Goal: Task Accomplishment & Management: Use online tool/utility

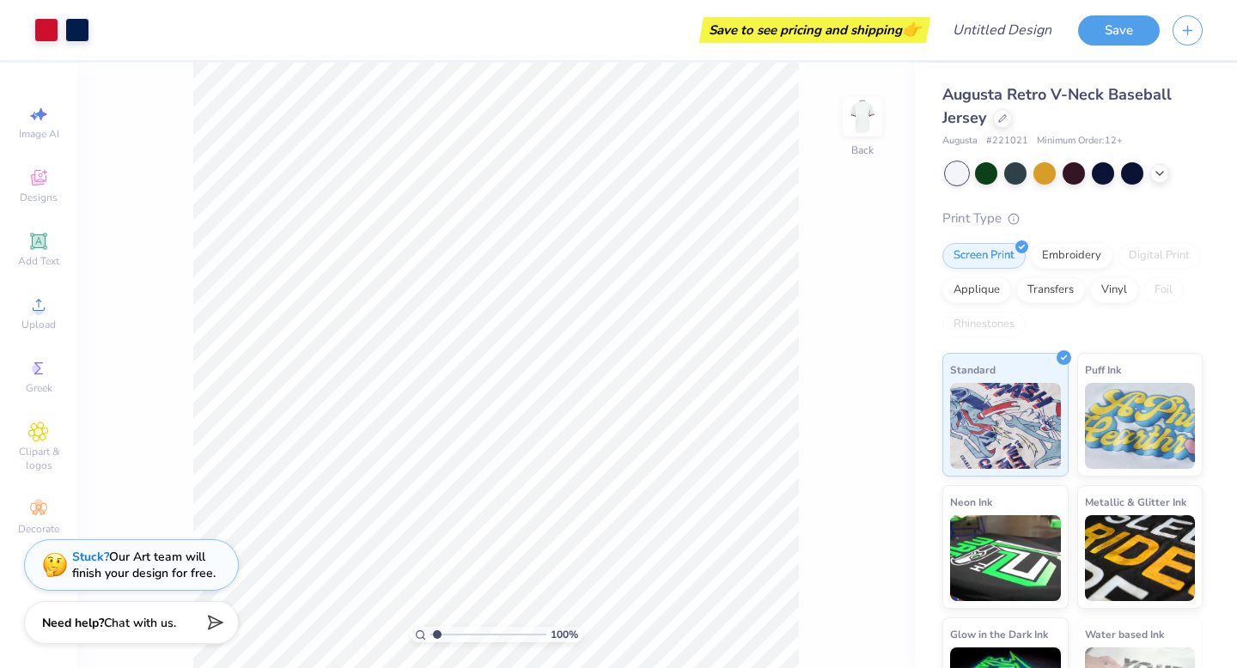
type input "2.02"
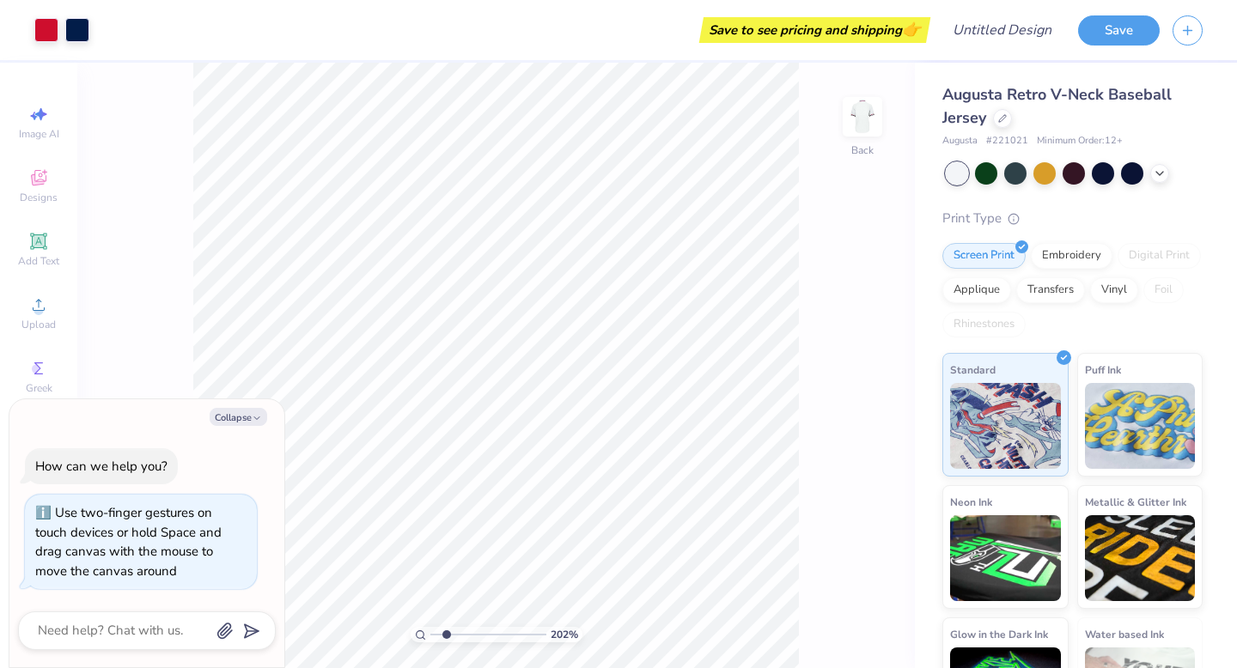
type textarea "x"
type input "1"
drag, startPoint x: 436, startPoint y: 634, endPoint x: 418, endPoint y: 638, distance: 17.5
click at [430, 638] on input "range" at bounding box center [488, 634] width 116 height 15
click at [1124, 446] on img at bounding box center [1140, 424] width 111 height 86
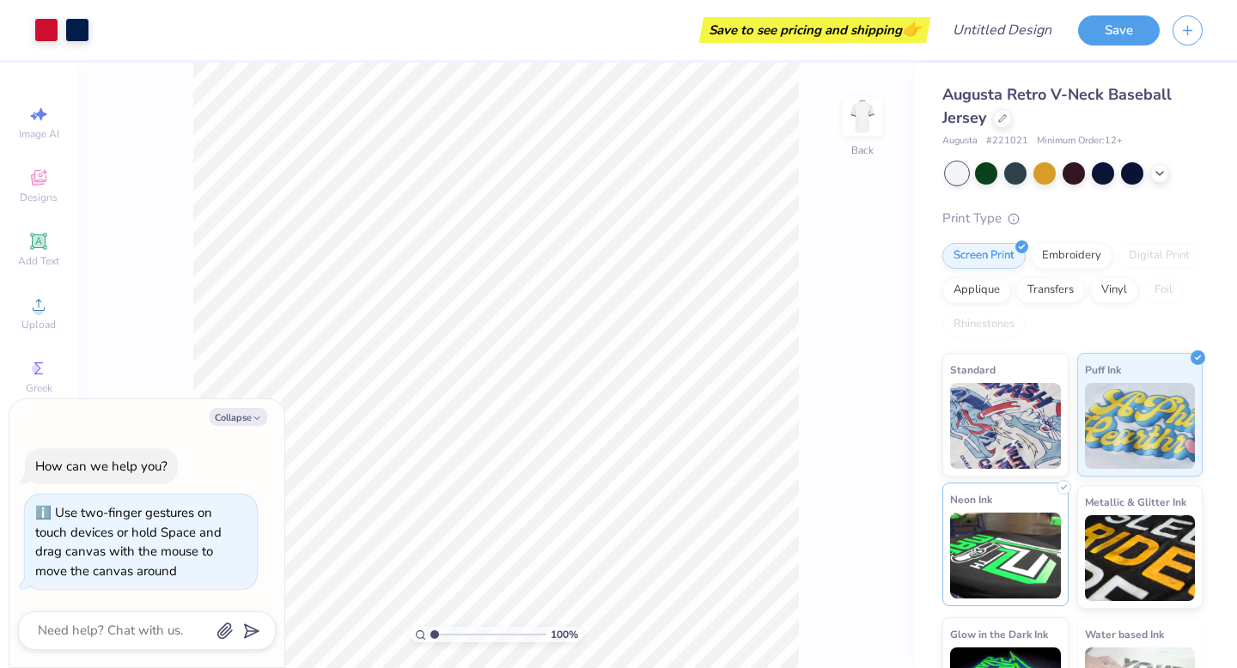
scroll to position [73, 0]
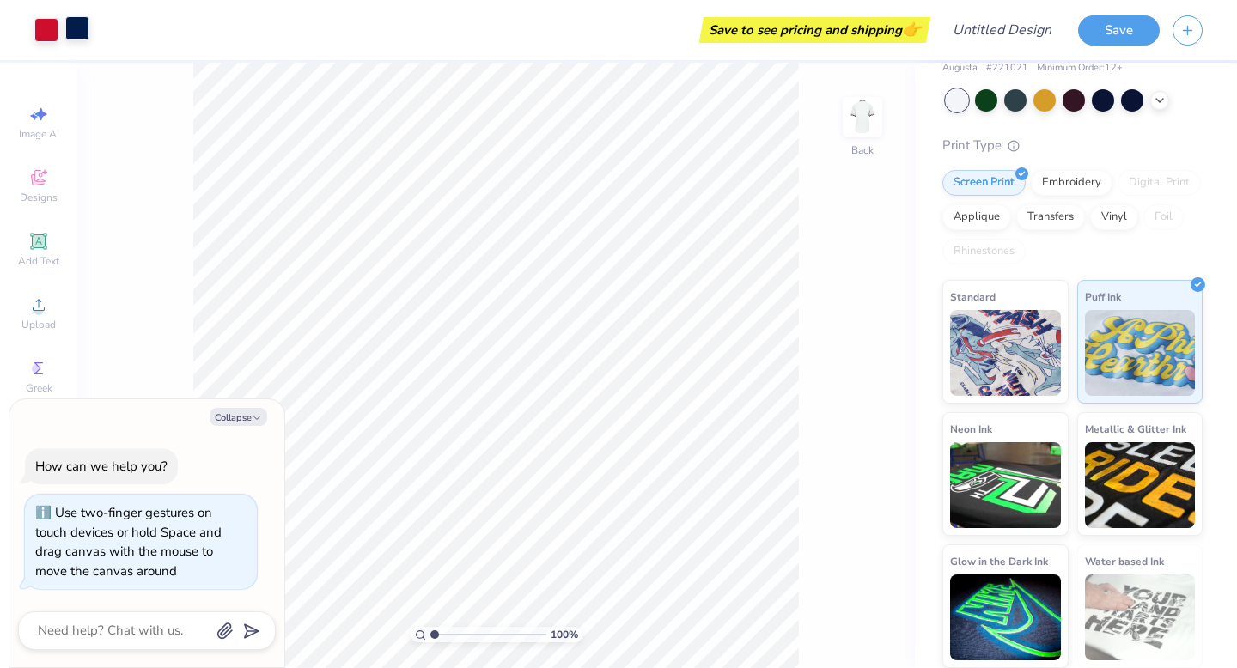
click at [77, 27] on div at bounding box center [77, 28] width 24 height 24
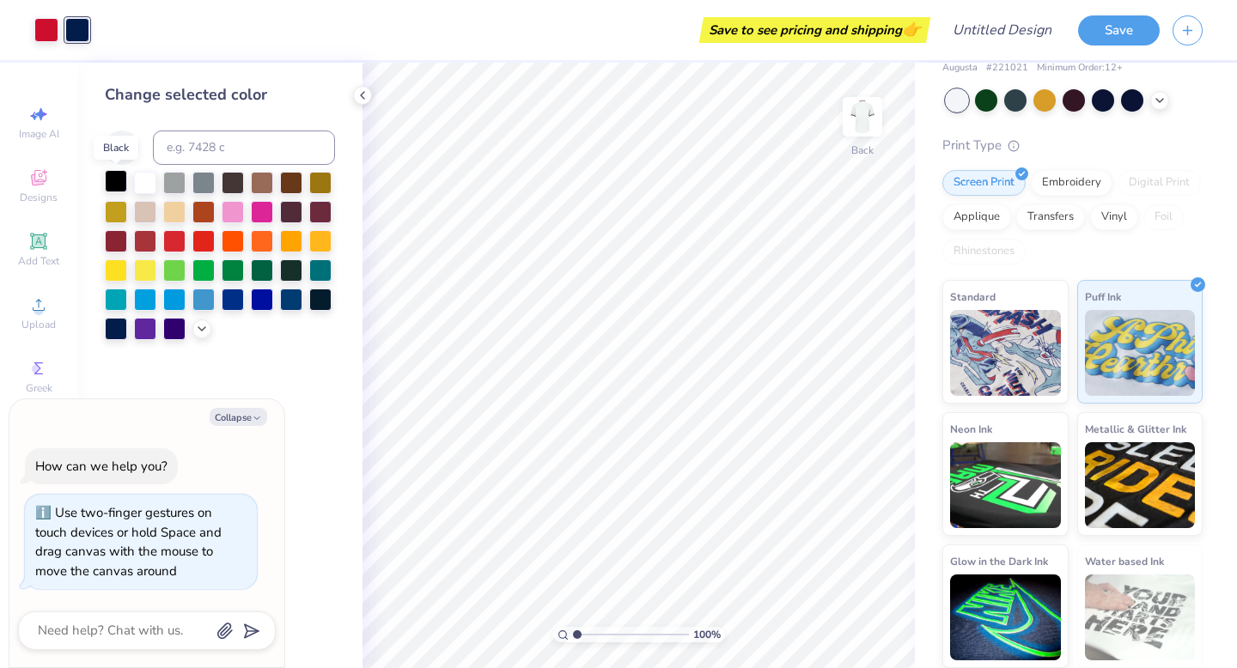
click at [124, 177] on div at bounding box center [116, 181] width 22 height 22
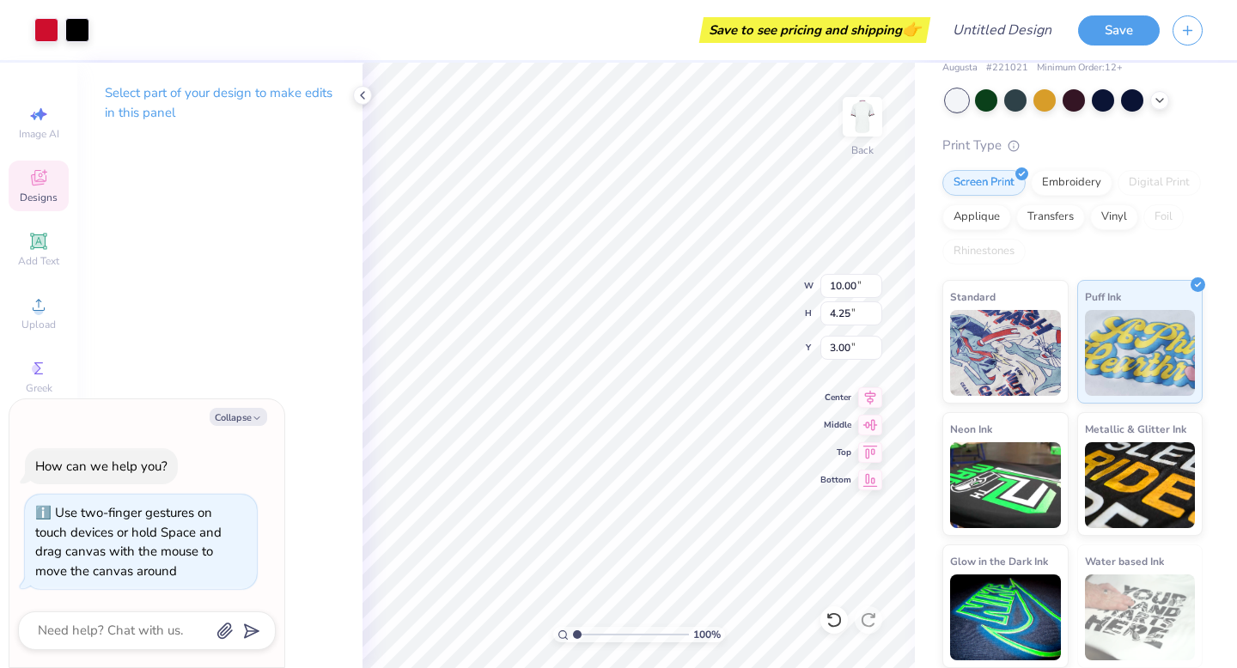
type textarea "x"
type input "5.69"
type textarea "x"
type input "6.08"
type textarea "x"
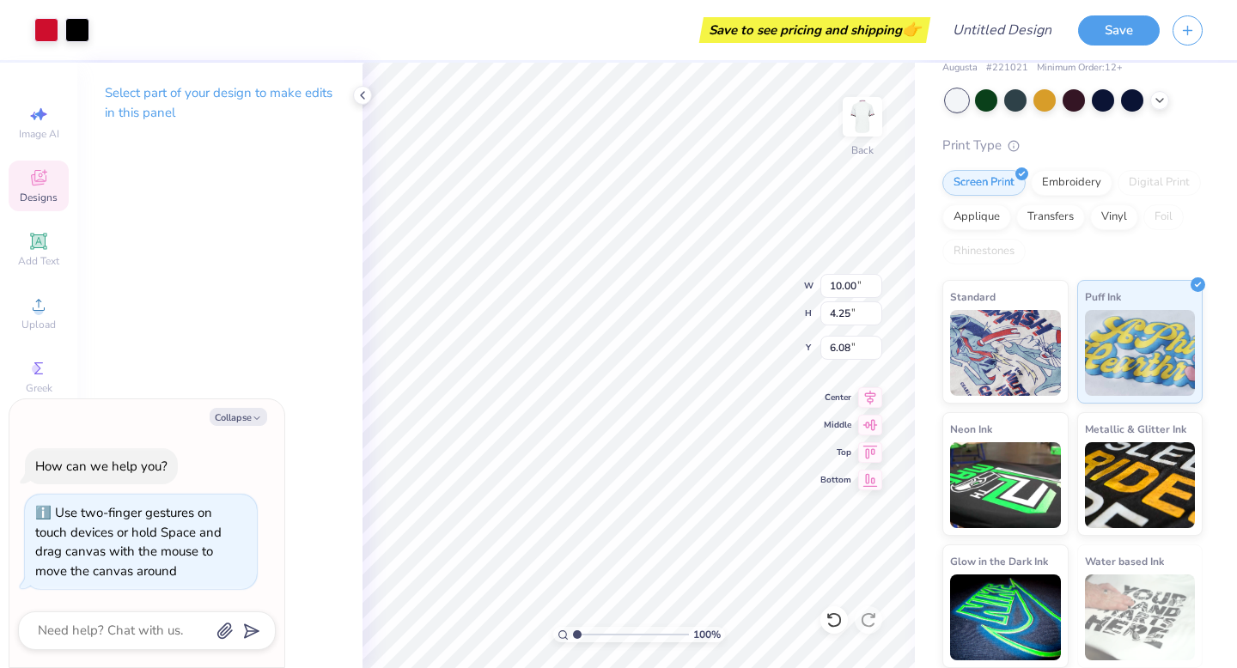
type input "3.61"
click at [1059, 189] on div "Embroidery" at bounding box center [1072, 181] width 82 height 26
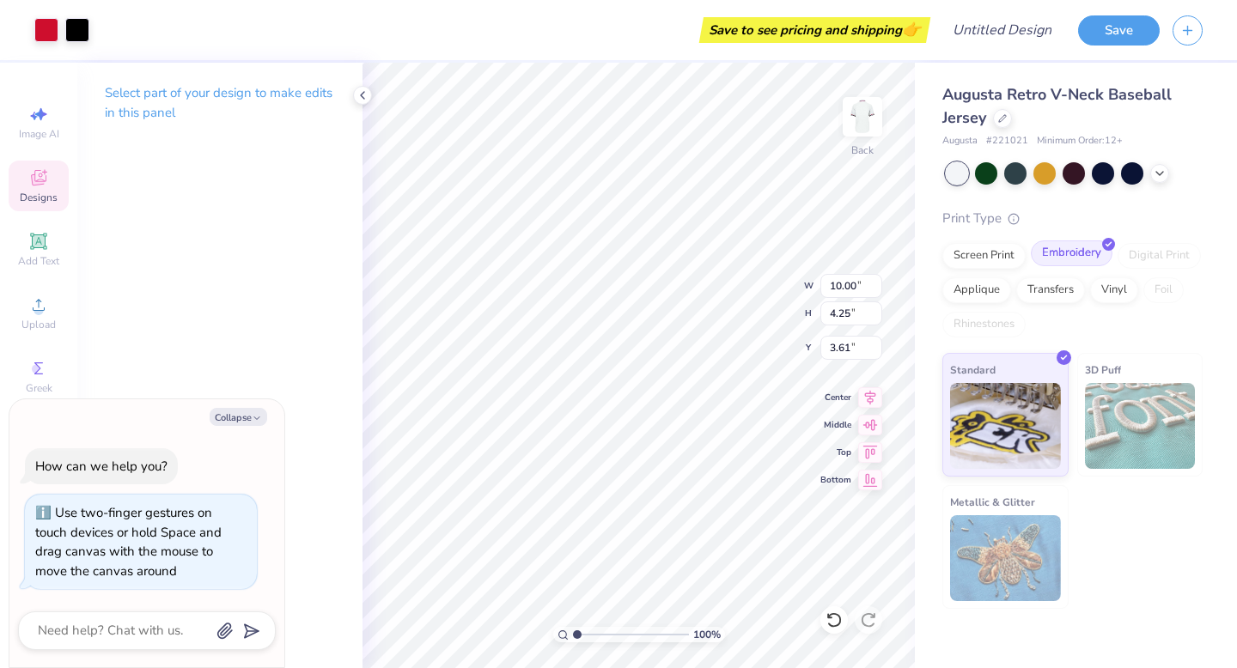
scroll to position [0, 0]
click at [1006, 415] on img at bounding box center [1005, 424] width 111 height 86
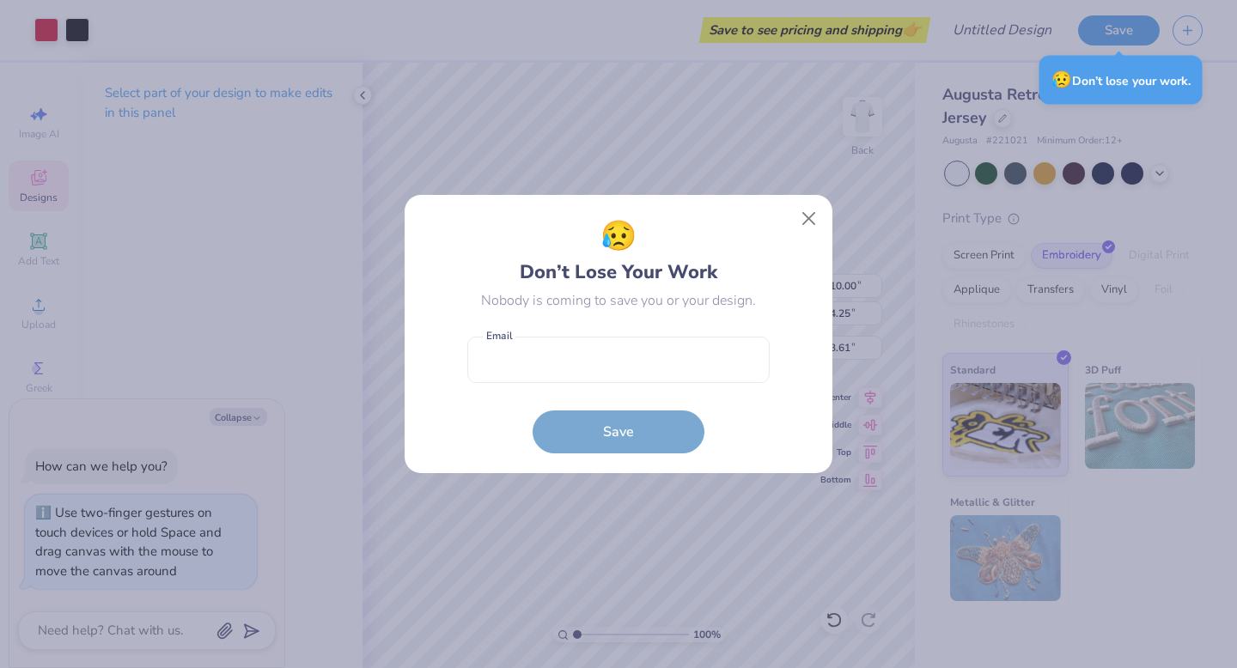
type textarea "x"
